Goal: Task Accomplishment & Management: Manage account settings

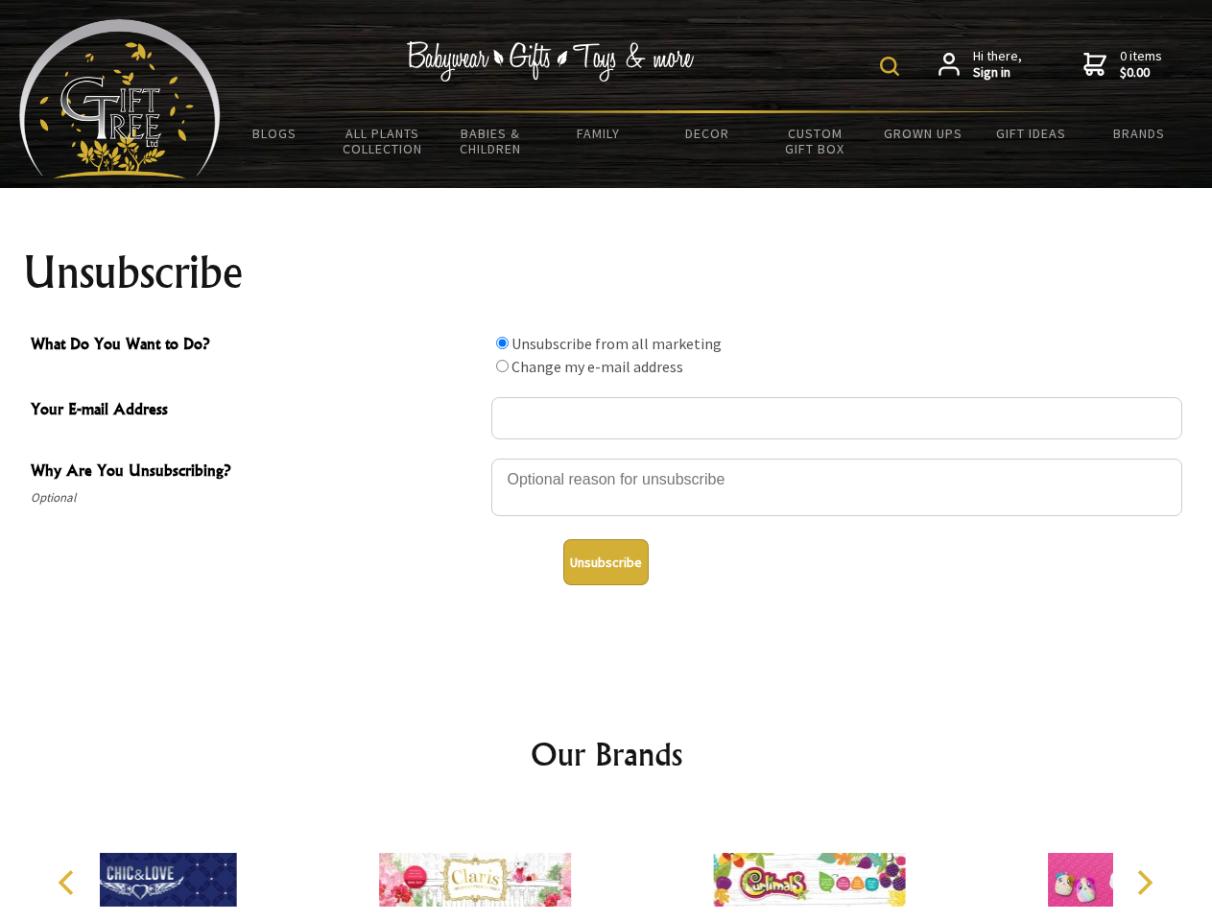
click at [892, 66] on img at bounding box center [889, 66] width 19 height 19
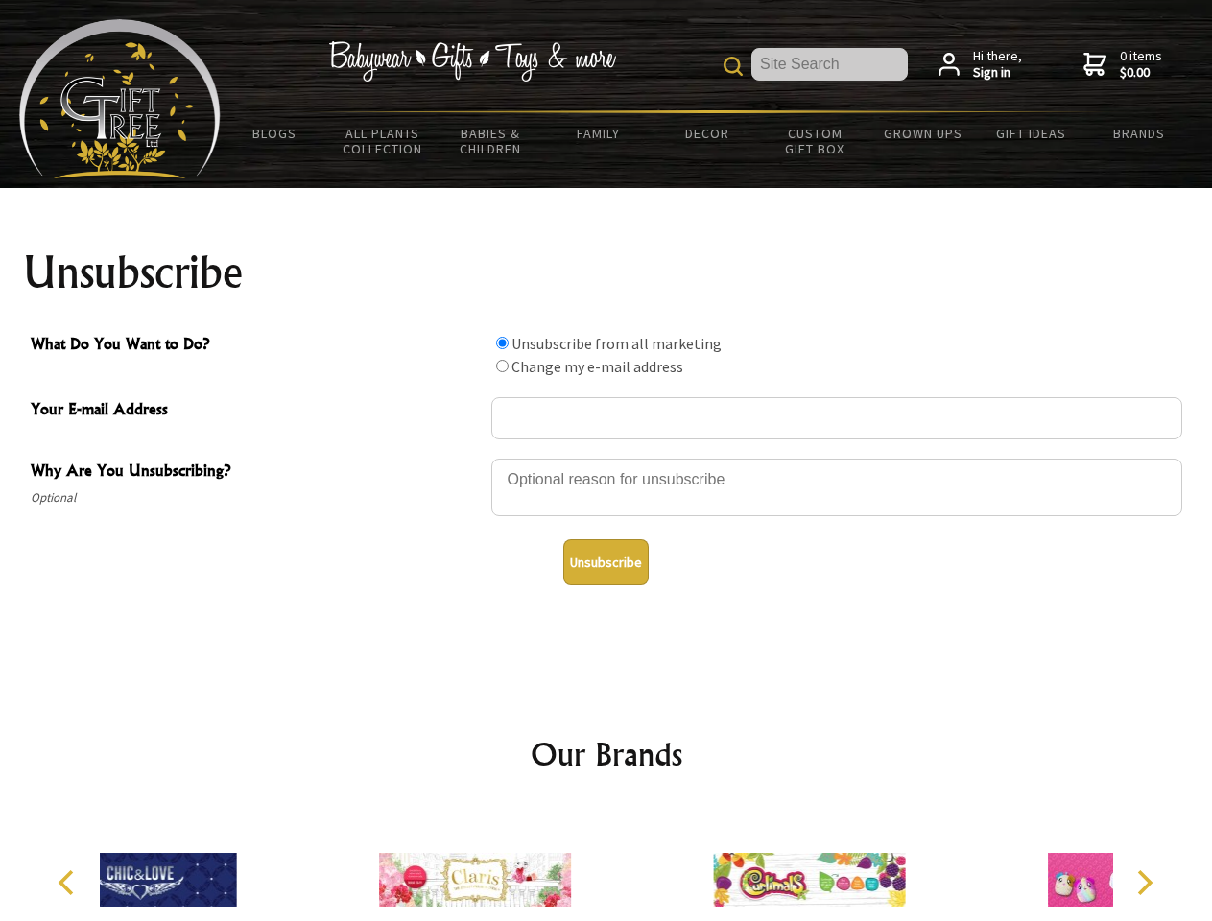
click at [606, 458] on div at bounding box center [836, 490] width 691 height 67
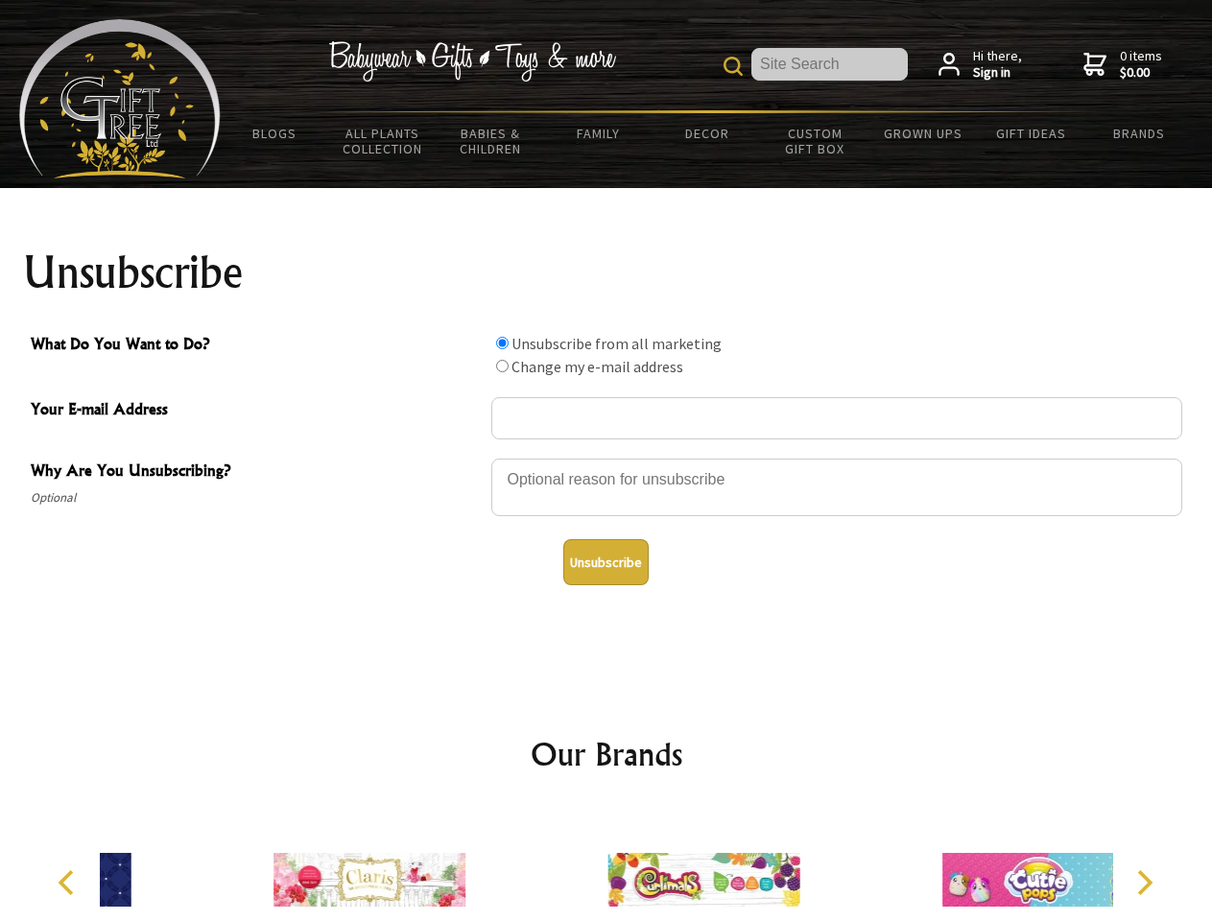
click at [502, 343] on input "What Do You Want to Do?" at bounding box center [502, 343] width 12 height 12
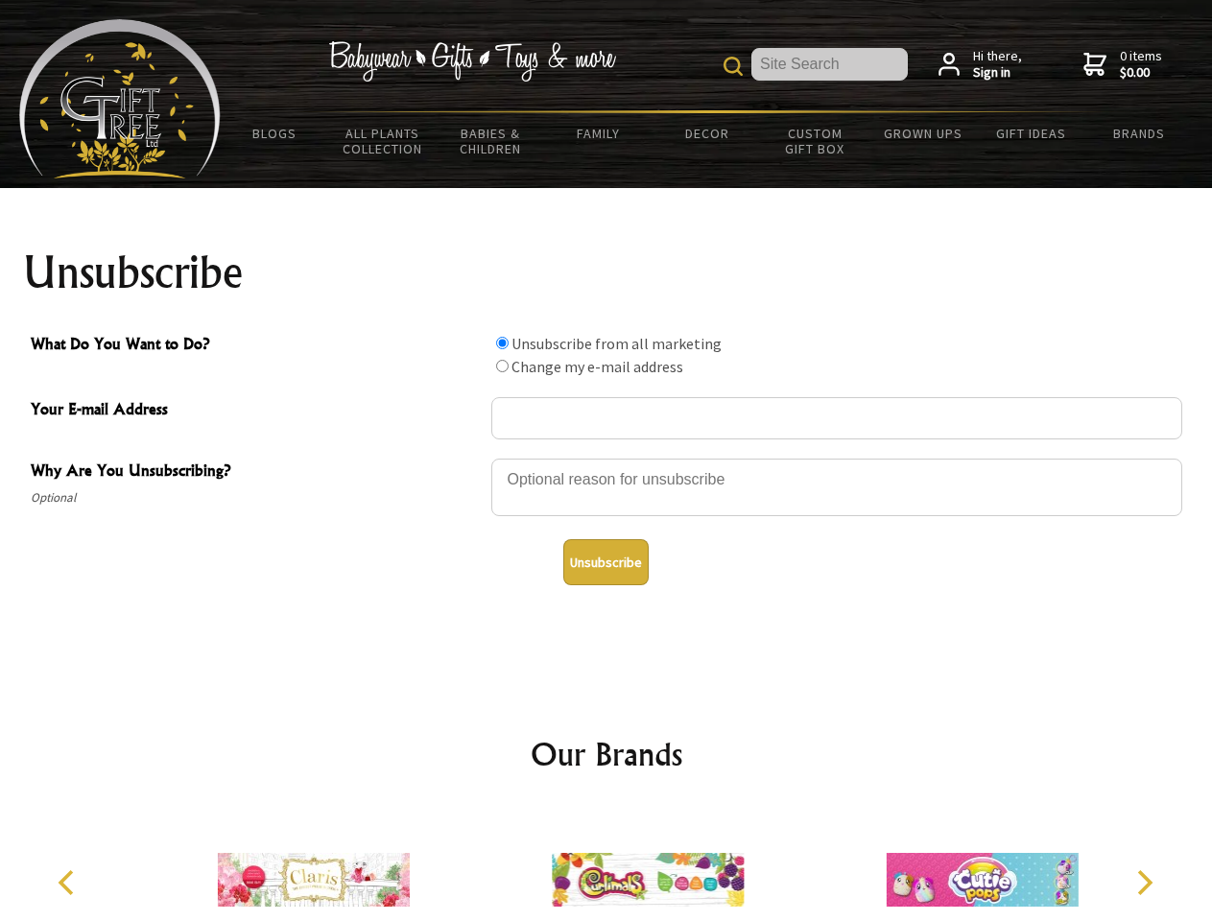
click at [502, 366] on input "What Do You Want to Do?" at bounding box center [502, 366] width 12 height 12
radio input "true"
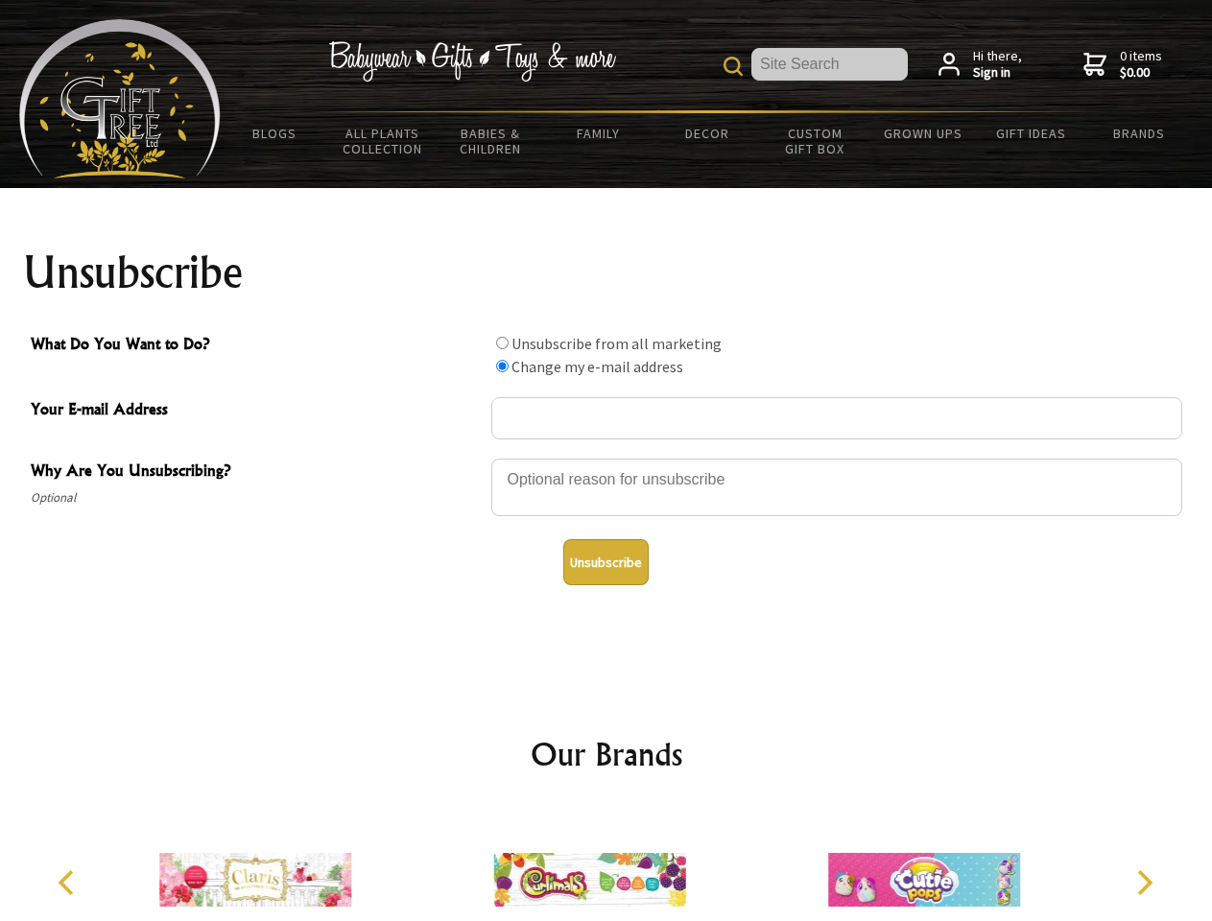
click at [605, 562] on button "Unsubscribe" at bounding box center [605, 562] width 85 height 46
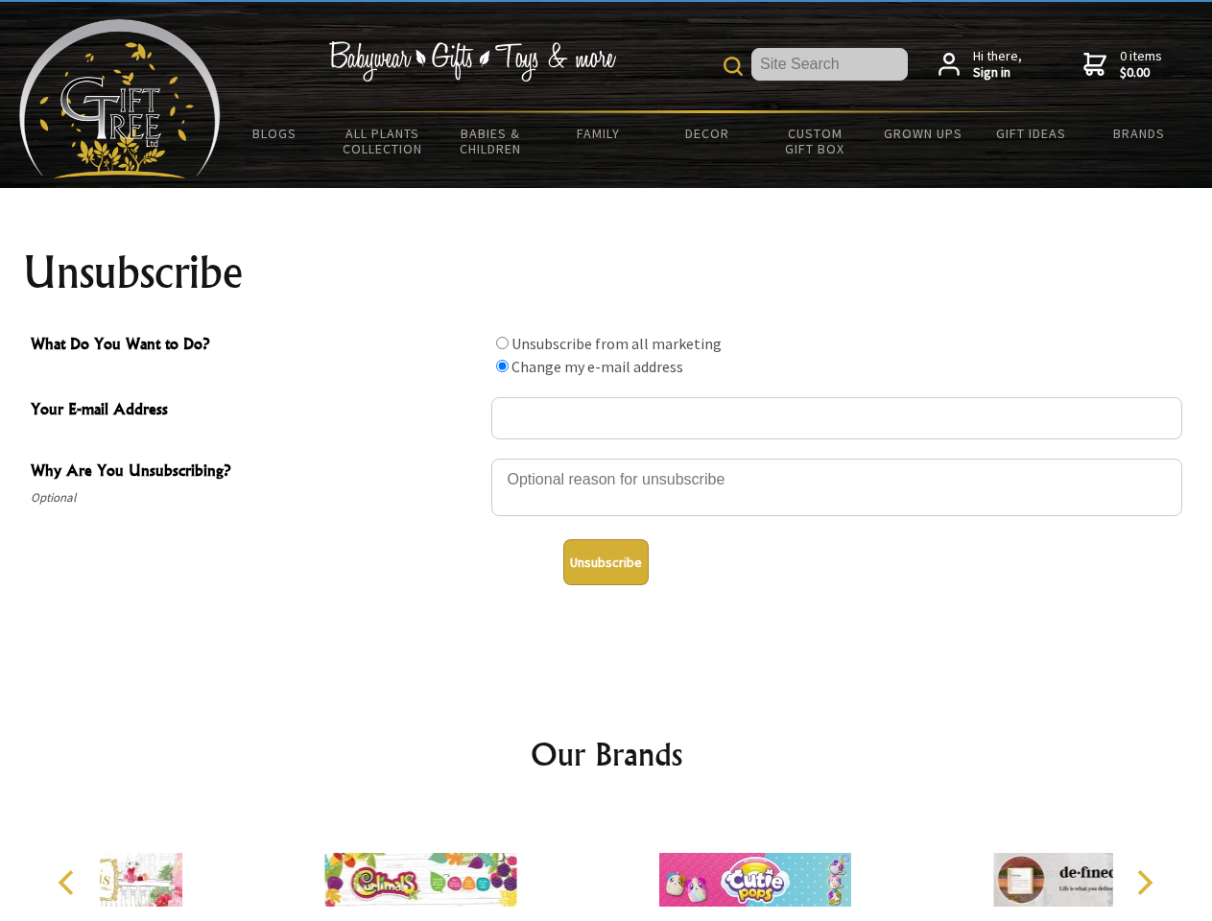
click at [606, 864] on div at bounding box center [755, 883] width 334 height 150
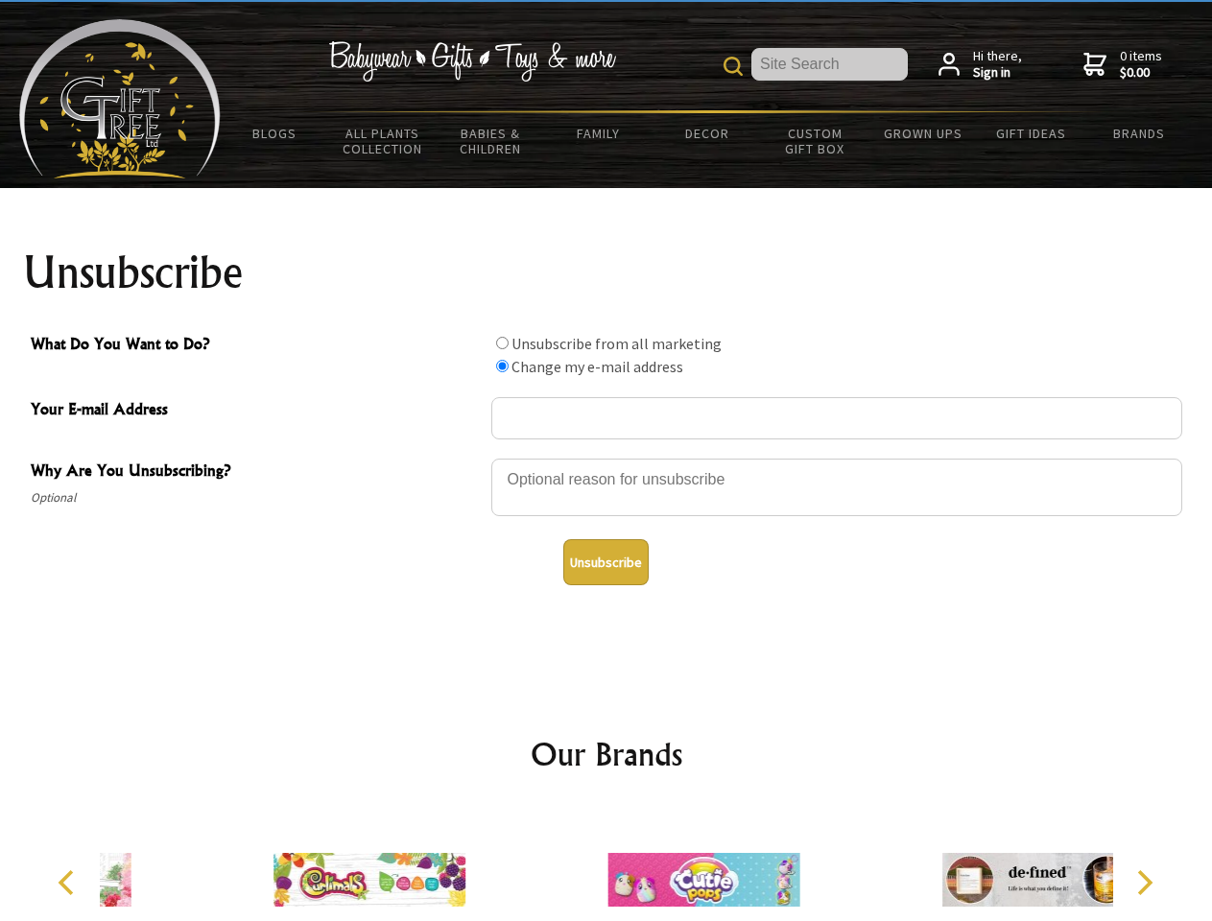
click at [69, 883] on icon "Previous" at bounding box center [68, 882] width 25 height 25
click at [1144, 883] on icon "Next" at bounding box center [1142, 882] width 25 height 25
